Goal: Information Seeking & Learning: Compare options

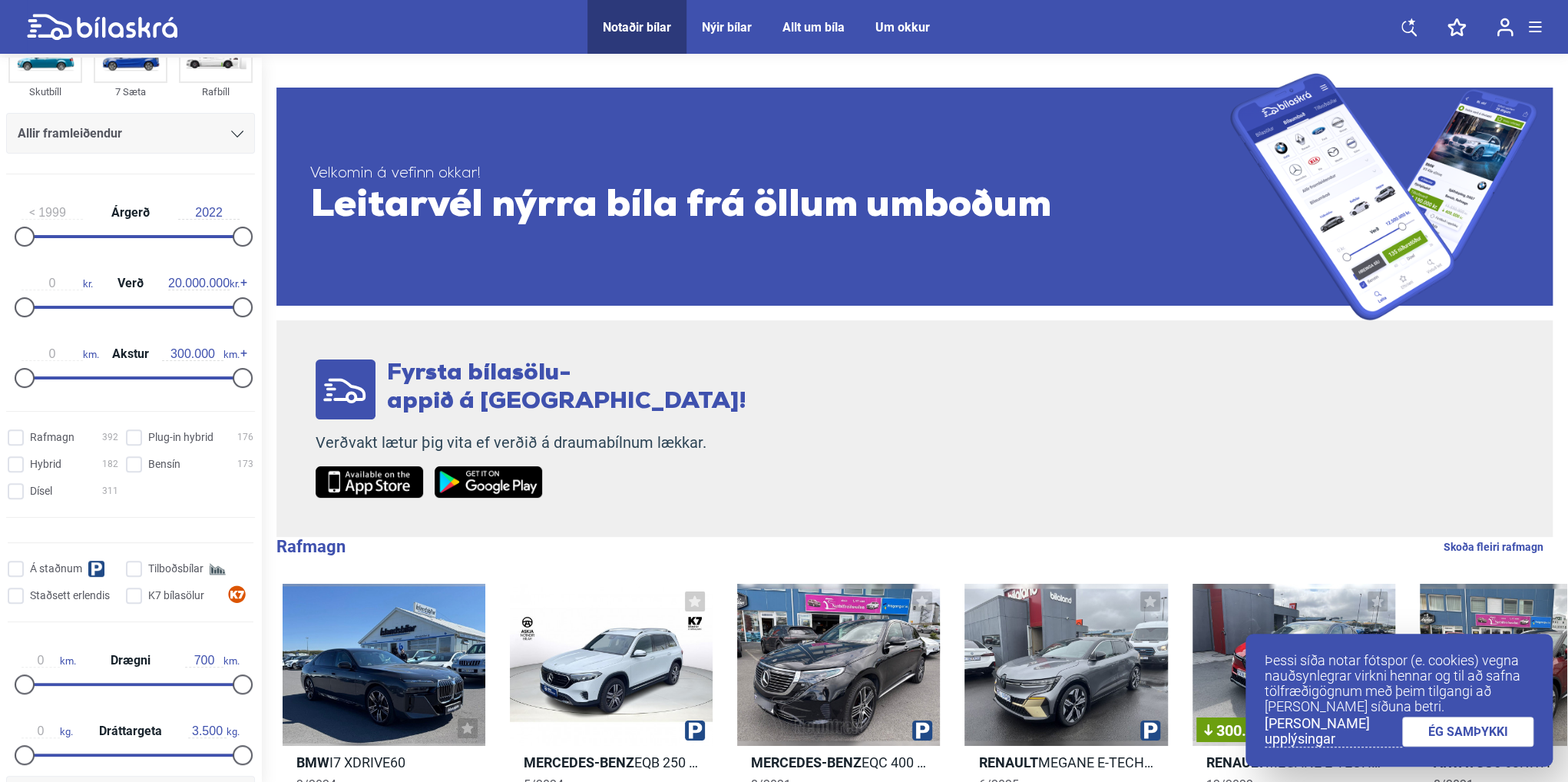
scroll to position [154, 0]
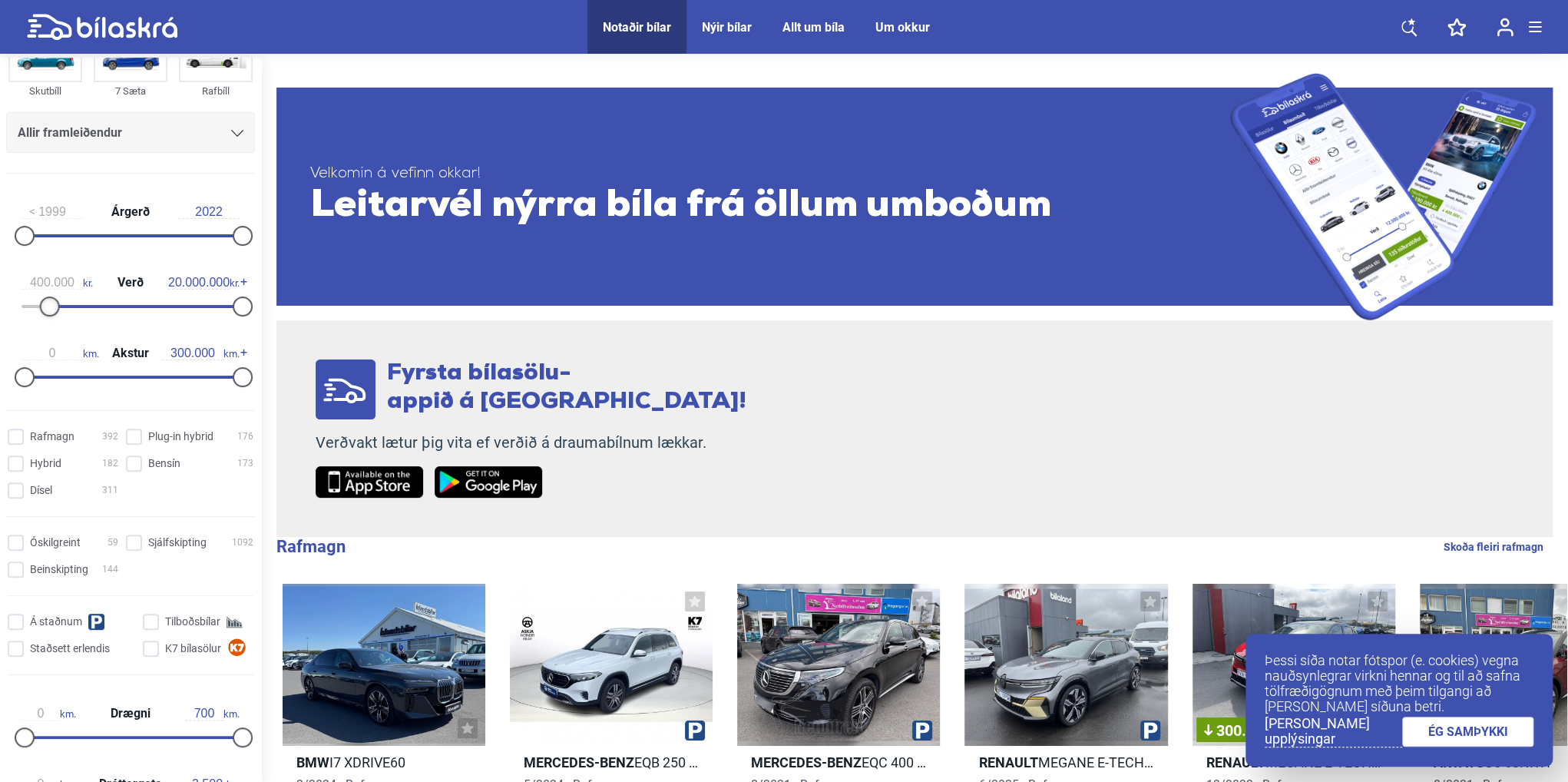
type input "0"
drag, startPoint x: 24, startPoint y: 305, endPoint x: 3, endPoint y: 312, distance: 22.1
click at [3, 312] on div "1999 Árgerð 2022 0 kr. Verð 20.000.000 kr. 0 km. Akstur 300.000 km." at bounding box center [131, 292] width 261 height 212
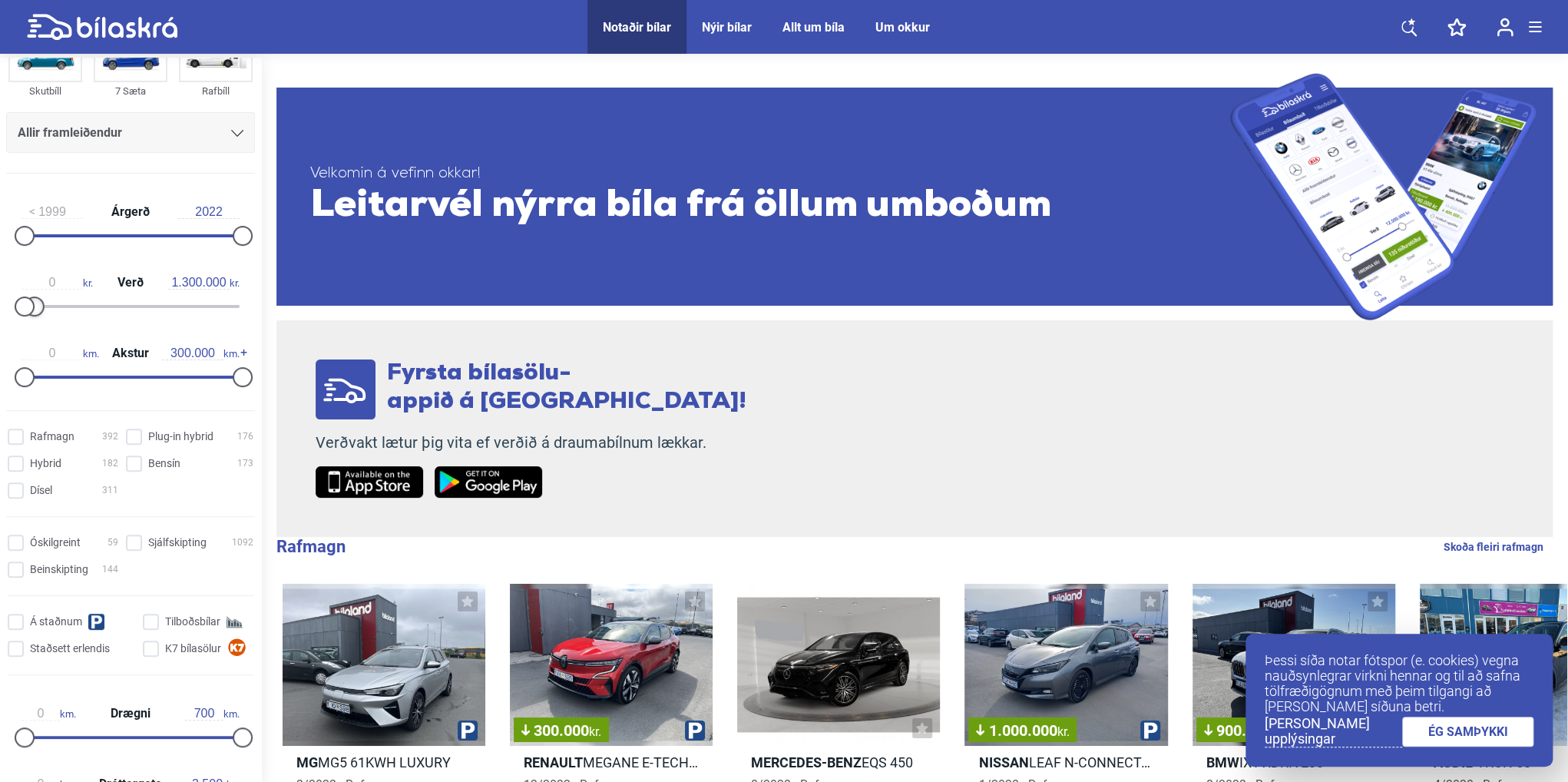
type input "1.400.000"
drag, startPoint x: 242, startPoint y: 311, endPoint x: 43, endPoint y: 343, distance: 201.6
click at [43, 343] on div "1999 Árgerð 2022 0 kr. Verð 1.400.000 kr. 0 km. Akstur 300.000 km." at bounding box center [131, 292] width 261 height 212
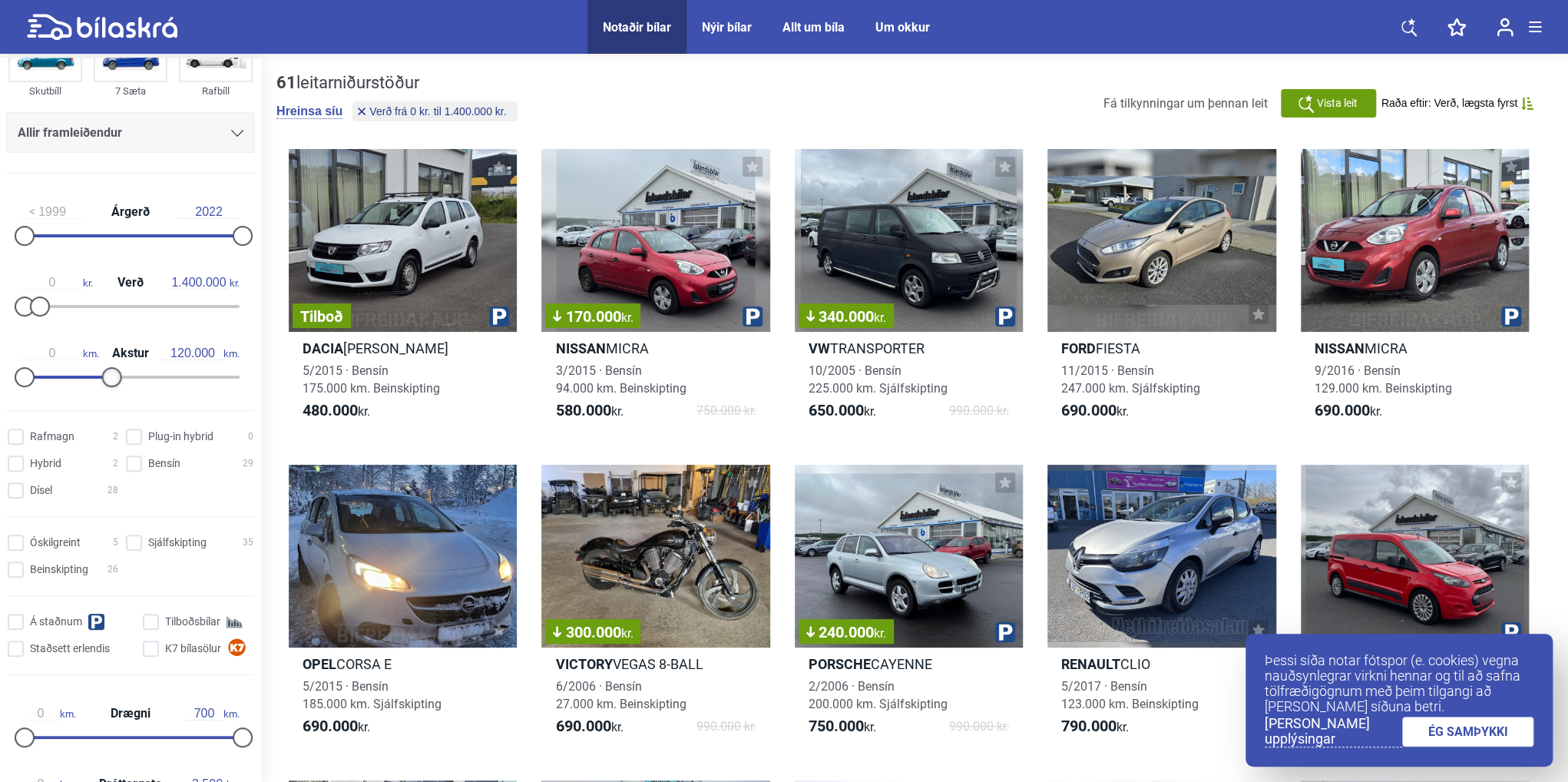
drag, startPoint x: 240, startPoint y: 382, endPoint x: 110, endPoint y: 387, distance: 130.1
click at [110, 387] on div "0 km. Akstur 120.000 km." at bounding box center [131, 362] width 249 height 71
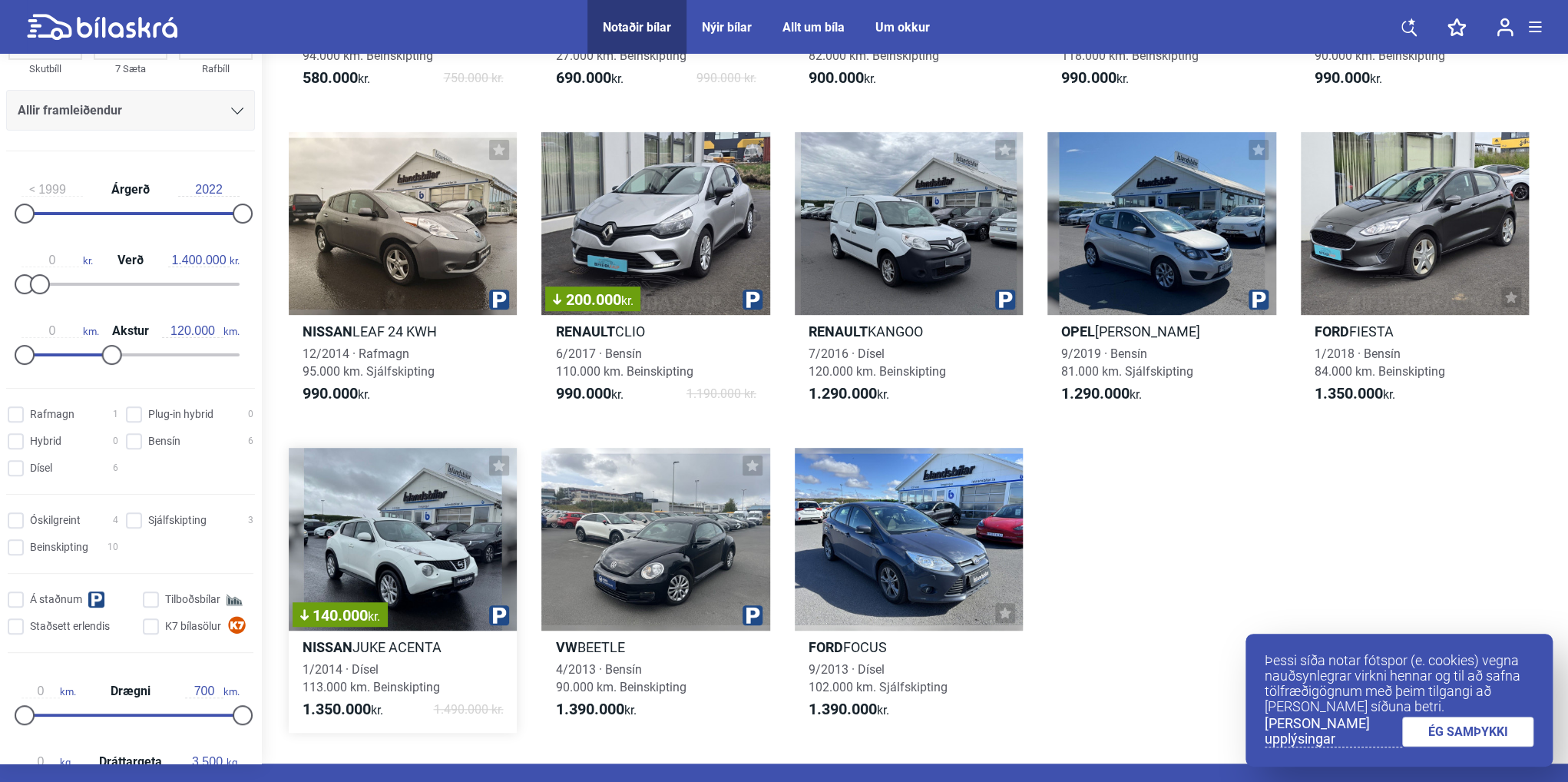
scroll to position [307, 0]
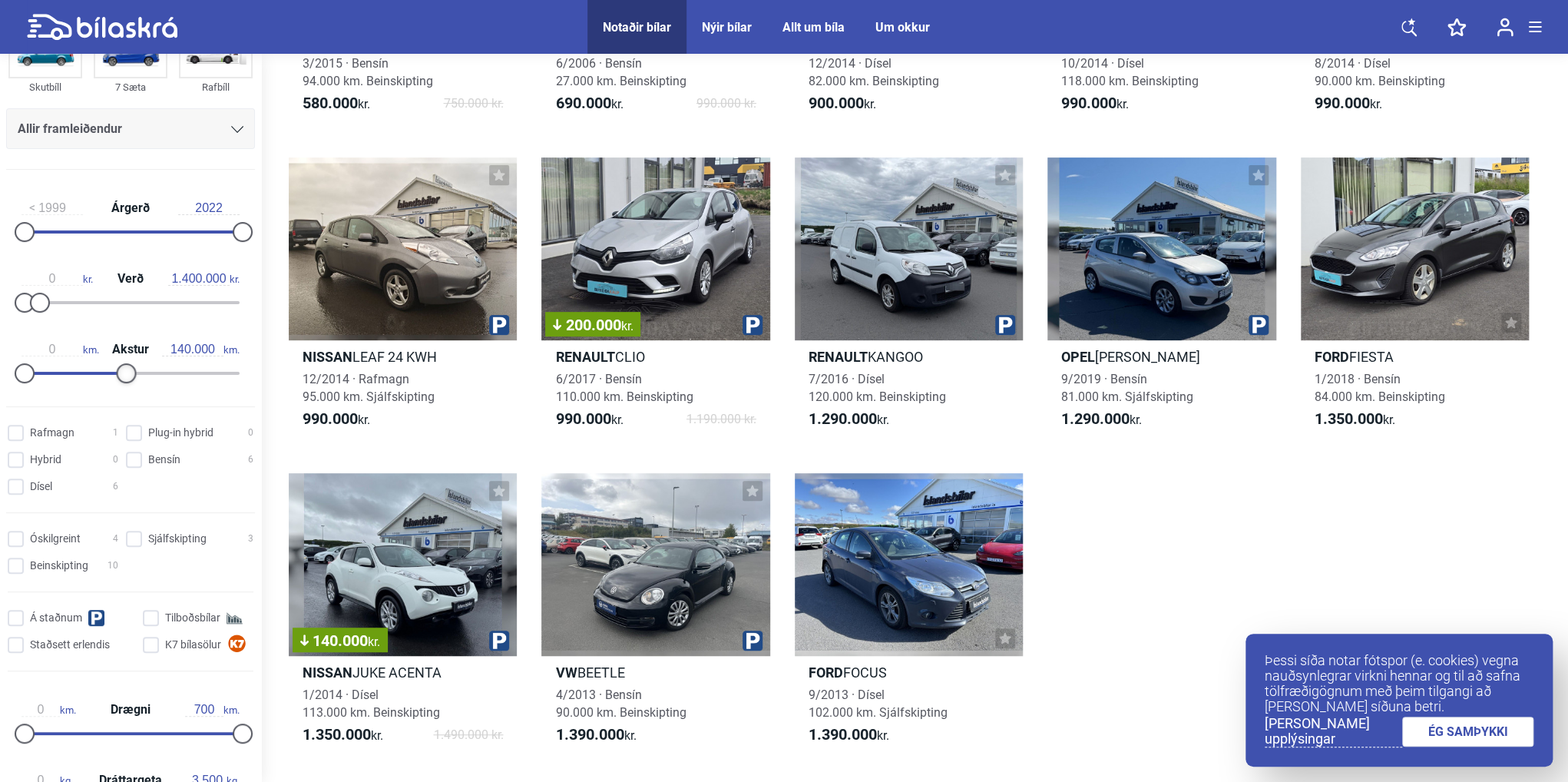
drag, startPoint x: 114, startPoint y: 372, endPoint x: 128, endPoint y: 371, distance: 14.0
click at [128, 371] on div at bounding box center [126, 373] width 20 height 20
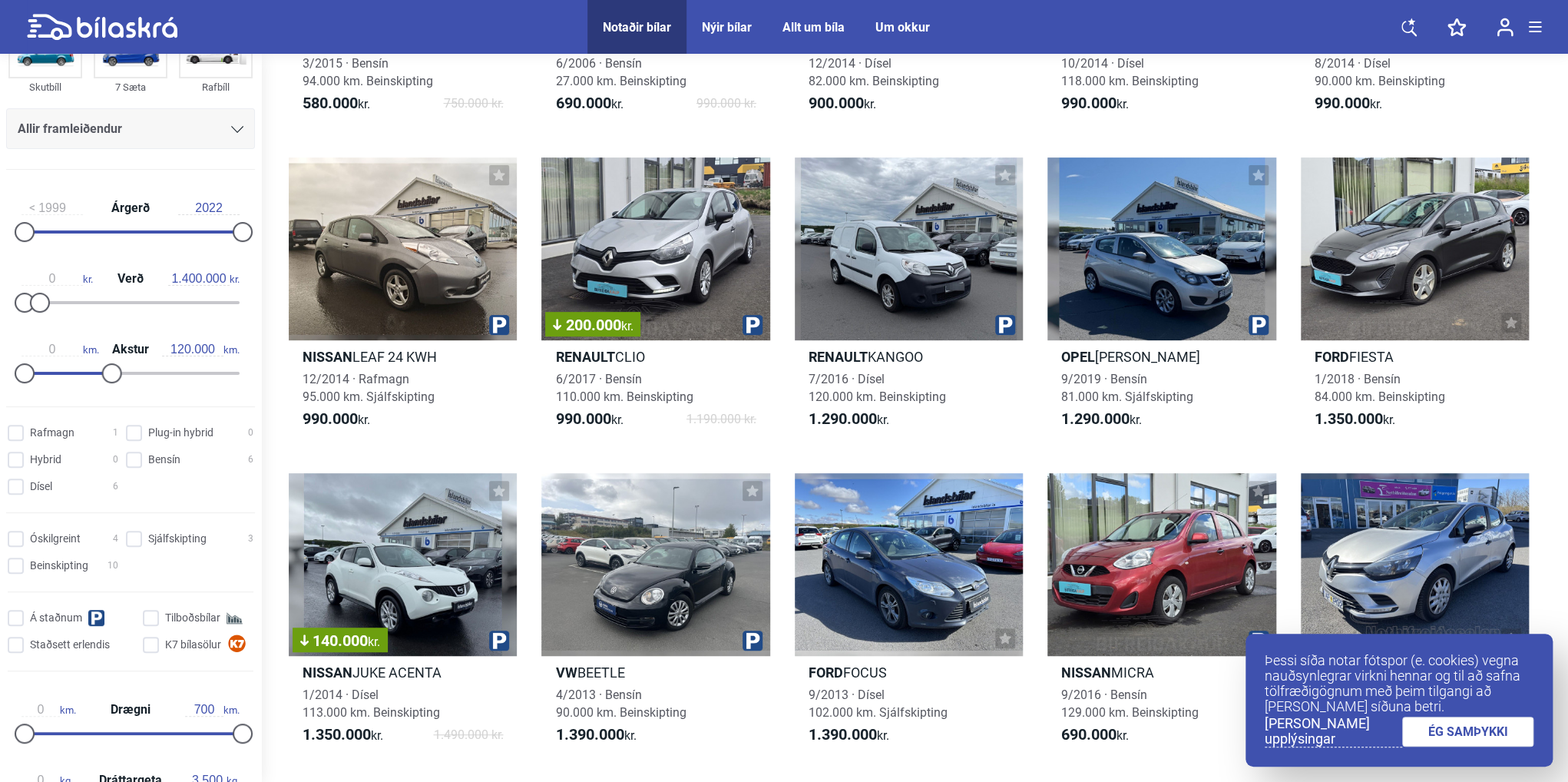
type input "300.000"
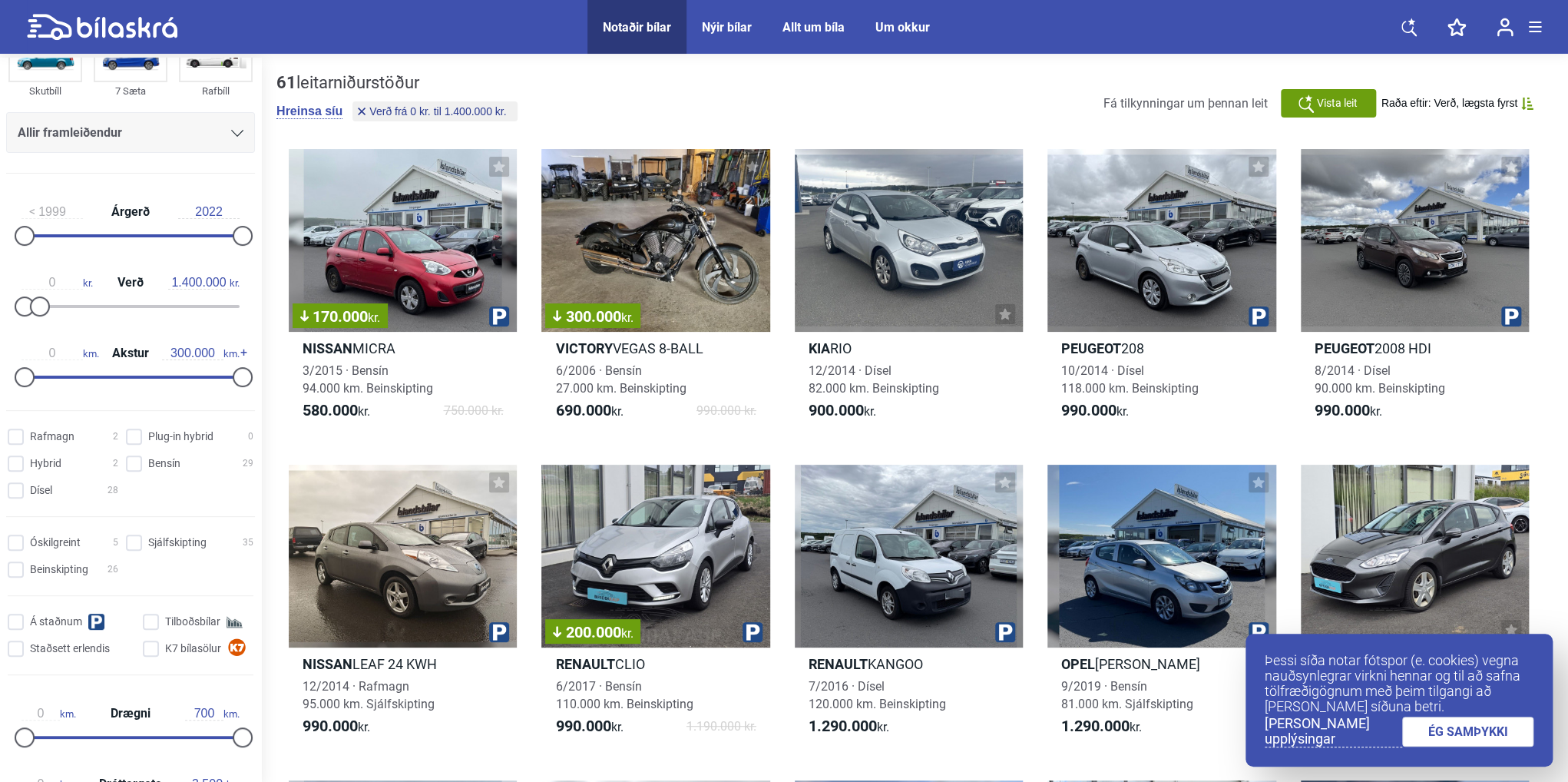
type input "20.000.000"
